Goal: Transaction & Acquisition: Purchase product/service

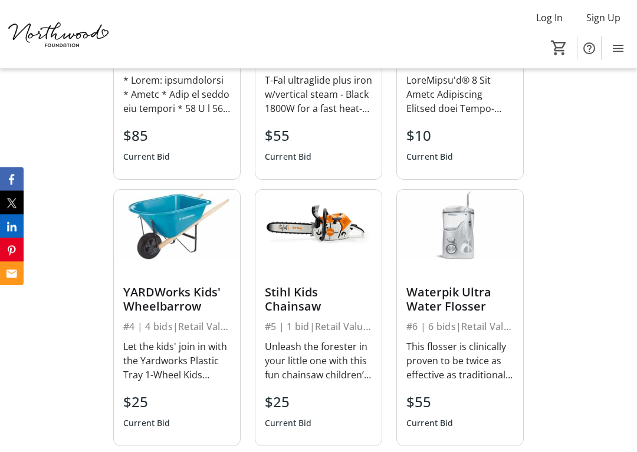
scroll to position [2608, 0]
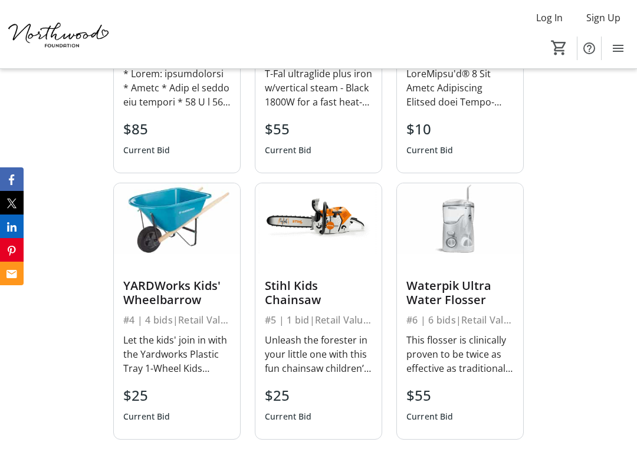
click at [206, 314] on div "#4 | 4 bids | Retail Value $50" at bounding box center [176, 320] width 107 height 17
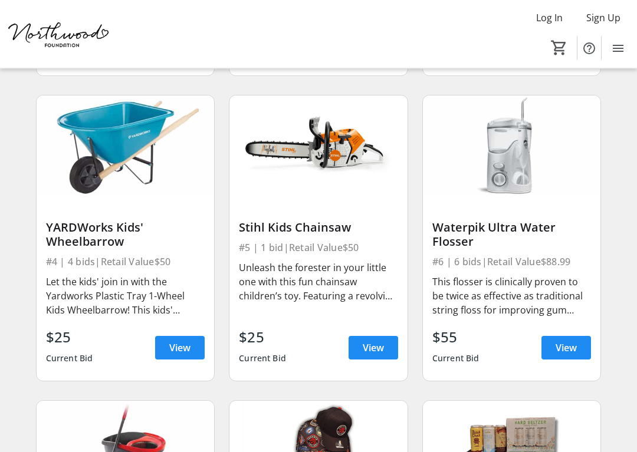
scroll to position [383, 0]
click at [77, 258] on div "#4 | 4 bids | Retail Value $50" at bounding box center [125, 262] width 159 height 17
click at [184, 345] on span "View" at bounding box center [179, 348] width 21 height 14
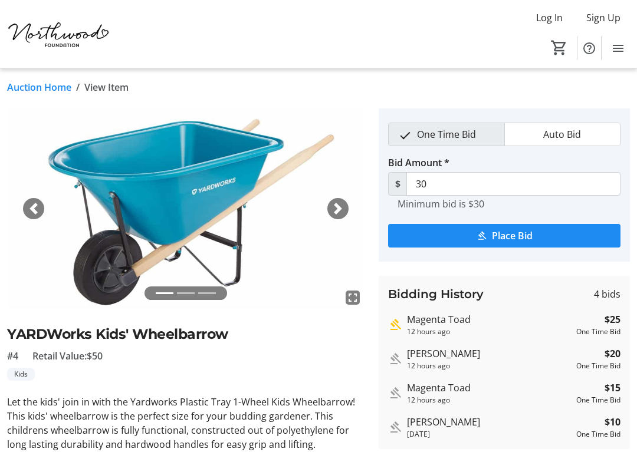
scroll to position [4, 0]
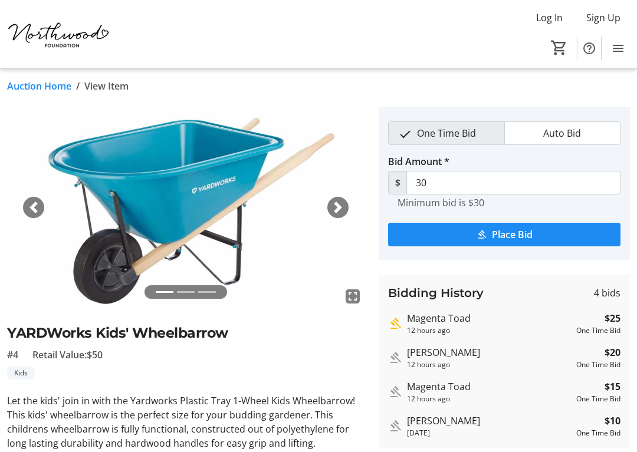
click at [38, 211] on span "button" at bounding box center [34, 208] width 12 height 12
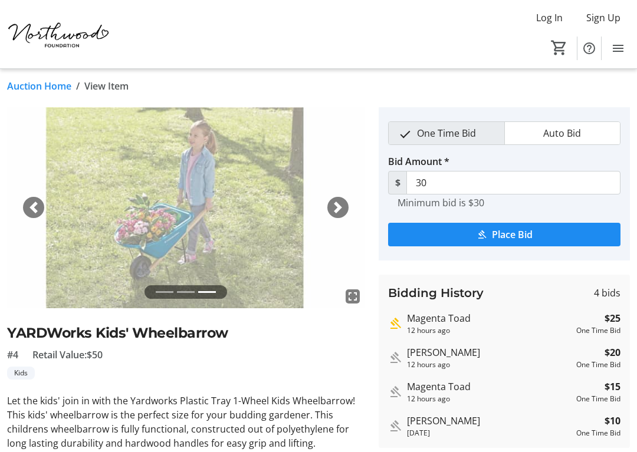
click at [43, 85] on link "Auction Home" at bounding box center [39, 86] width 64 height 14
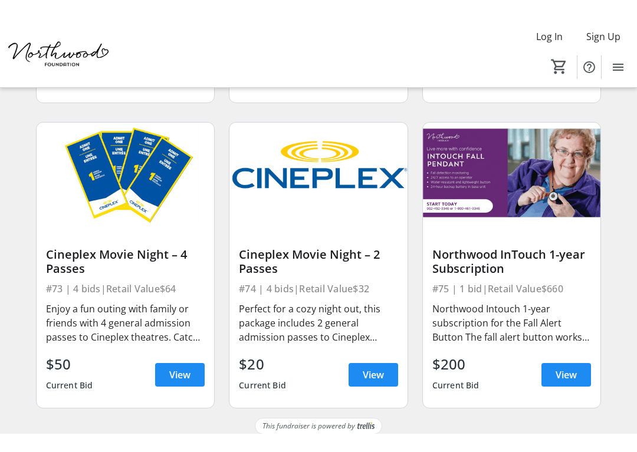
scroll to position [7330, 0]
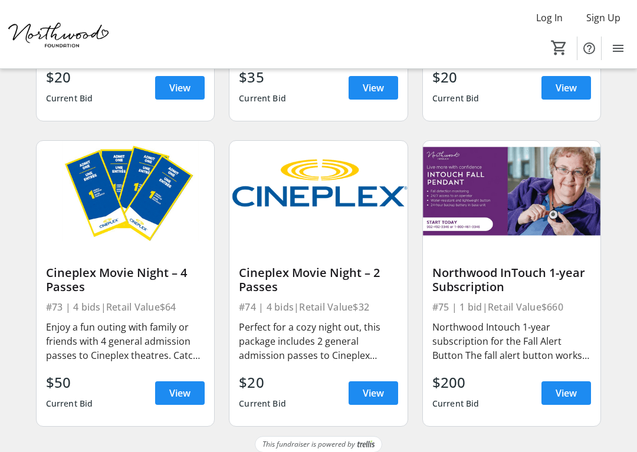
click at [511, 321] on div "Northwood Intouch 1-year subscription for the Fall Alert Button The fall alert …" at bounding box center [511, 341] width 159 height 42
click at [565, 386] on span "View" at bounding box center [565, 393] width 21 height 14
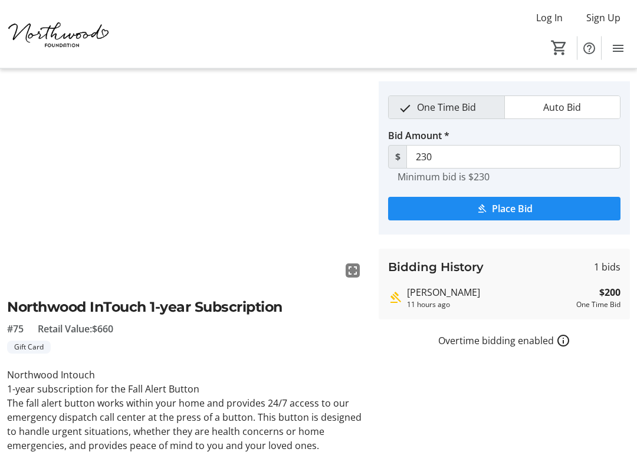
scroll to position [33, 0]
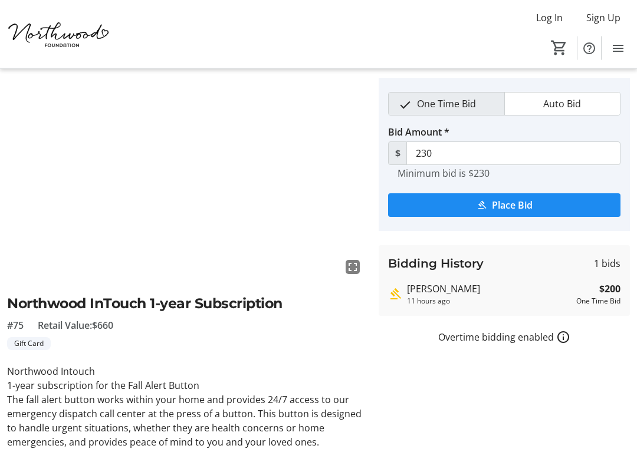
click at [24, 11] on img at bounding box center [59, 34] width 105 height 59
